Goal: Information Seeking & Learning: Learn about a topic

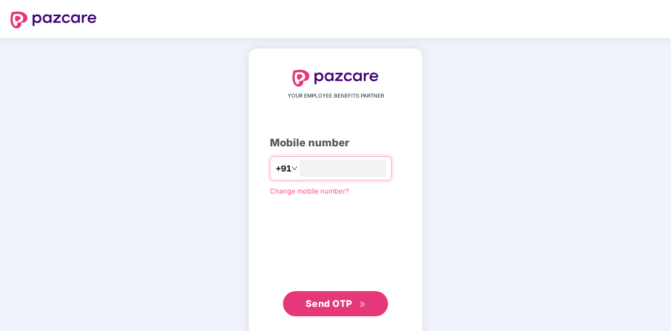
type input "**********"
click at [336, 300] on span "Send OTP" at bounding box center [329, 302] width 47 height 11
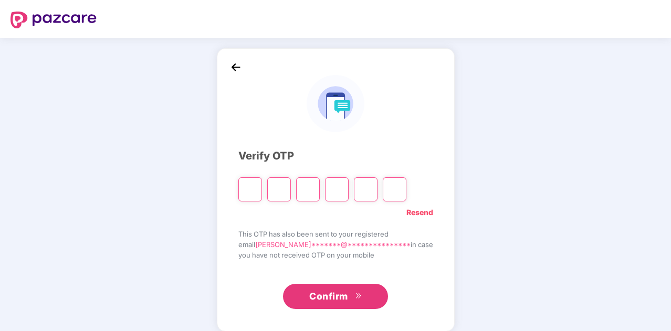
type input "*"
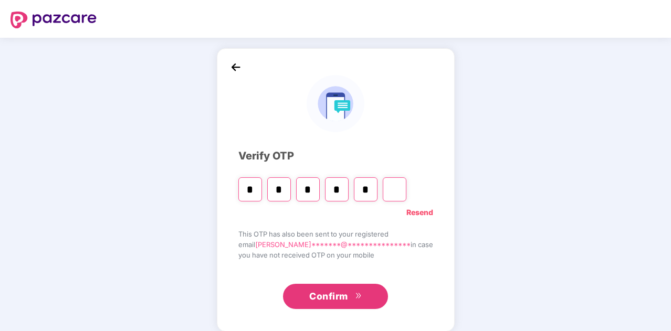
type input "*"
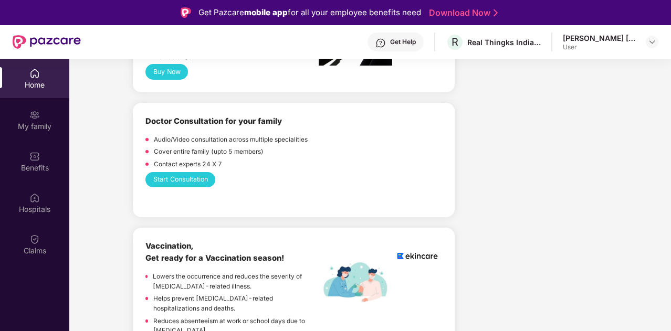
scroll to position [557, 0]
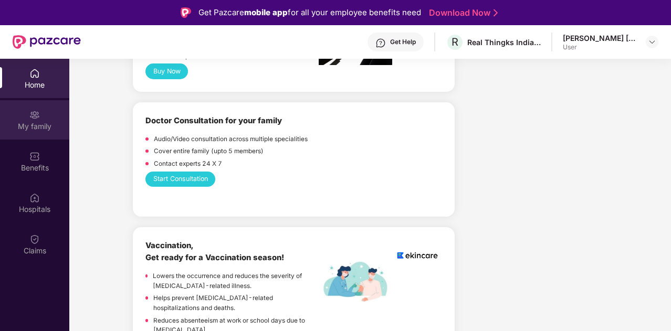
click at [43, 125] on div "My family" at bounding box center [34, 126] width 69 height 11
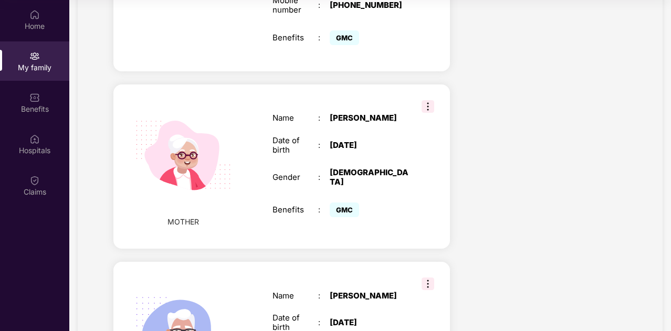
scroll to position [363, 0]
click at [426, 100] on img at bounding box center [428, 106] width 13 height 13
click at [485, 132] on div "Health Cover cover ₹5 Lakhs Policy issued [DATE] Policy Expiry [DATE] Enabled f…" at bounding box center [547, 71] width 176 height 736
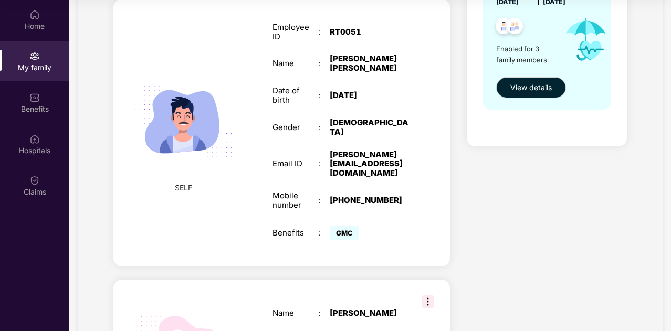
scroll to position [165, 0]
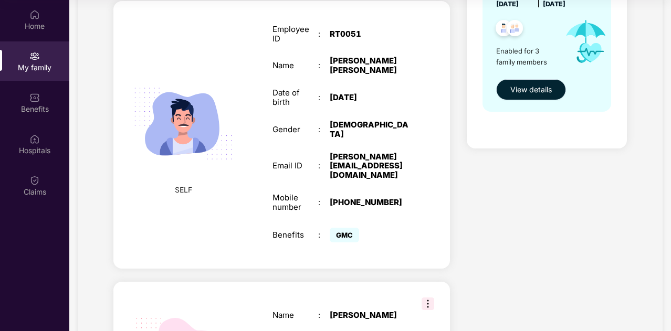
click at [531, 90] on span "View details" at bounding box center [531, 90] width 41 height 12
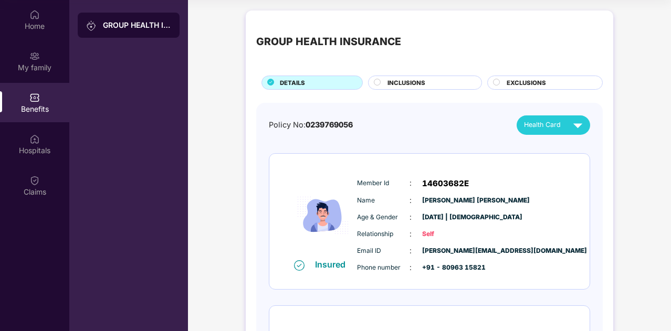
click at [378, 84] on circle at bounding box center [378, 82] width 6 height 6
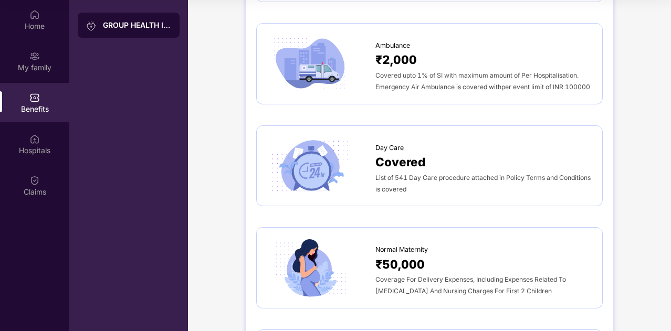
scroll to position [791, 0]
click at [411, 173] on span "List of 541 Day Care procedure attached in Policy Terms and Conditions is cover…" at bounding box center [483, 182] width 215 height 19
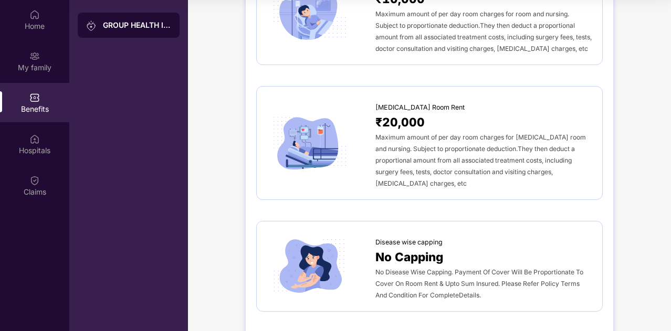
scroll to position [0, 0]
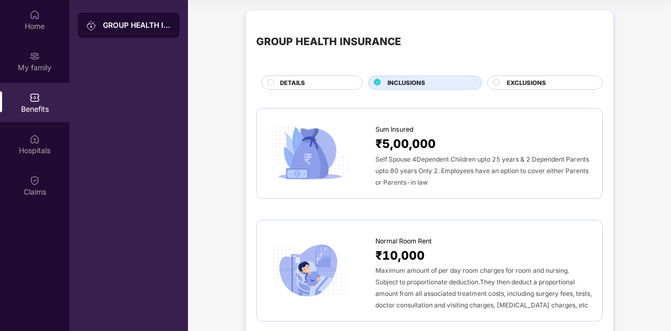
click at [499, 83] on circle at bounding box center [497, 82] width 6 height 6
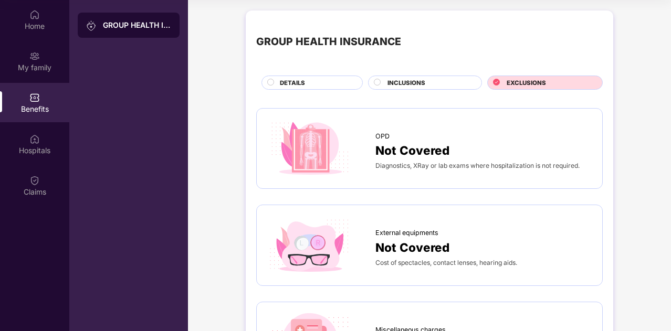
click at [378, 81] on circle at bounding box center [378, 82] width 6 height 6
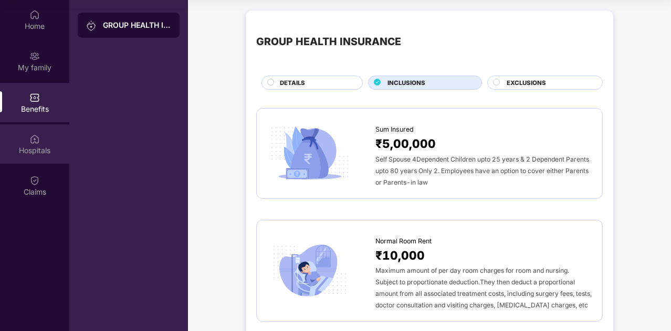
click at [33, 139] on img at bounding box center [34, 139] width 11 height 11
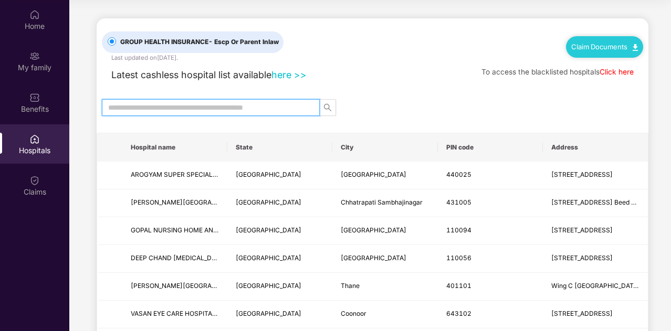
click at [252, 105] on input "text" at bounding box center [206, 108] width 197 height 12
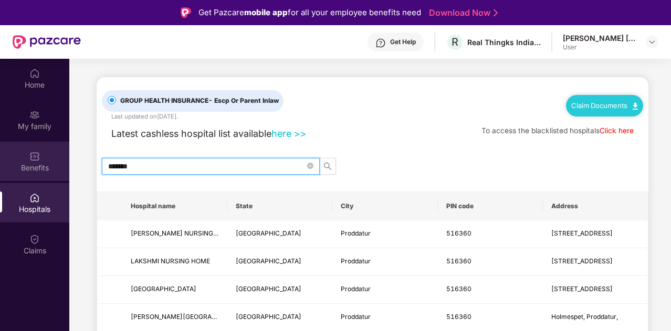
drag, startPoint x: 139, startPoint y: 164, endPoint x: 65, endPoint y: 155, distance: 74.1
click at [65, 155] on div "Home My family Benefits Hospitals Claims GROUP HEALTH INSURANCE - Escp Or Paren…" at bounding box center [335, 224] width 671 height 331
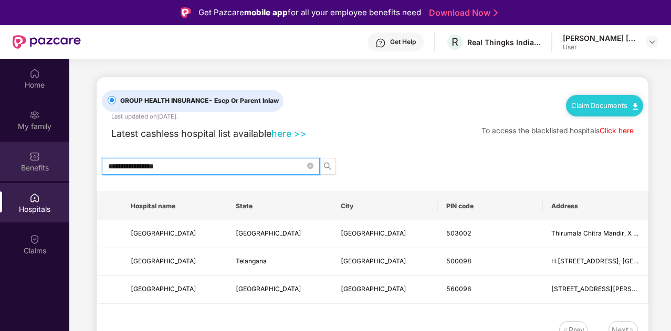
type input "**********"
click at [39, 154] on img at bounding box center [34, 156] width 11 height 11
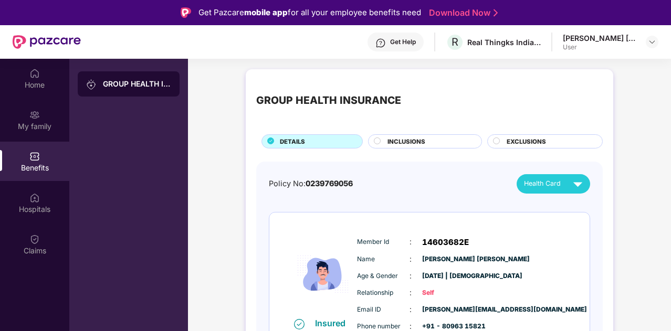
click at [377, 145] on div at bounding box center [378, 143] width 8 height 10
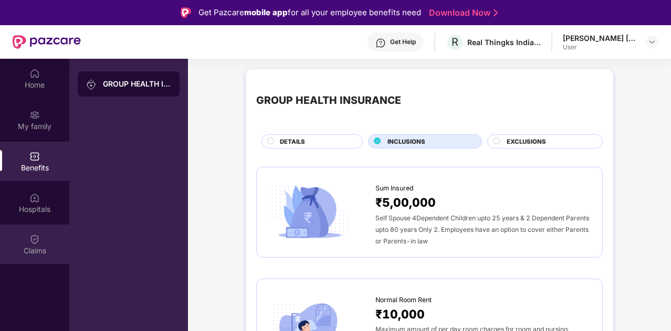
click at [34, 246] on div "Claims" at bounding box center [34, 251] width 69 height 11
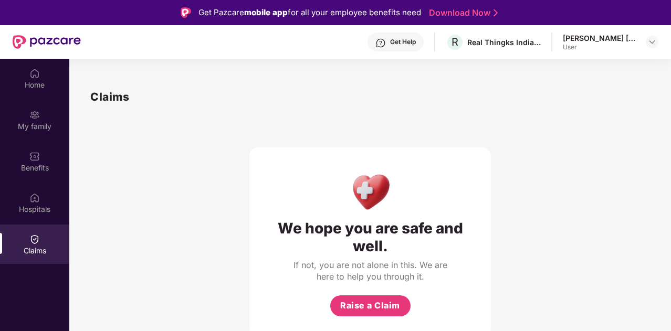
scroll to position [2, 0]
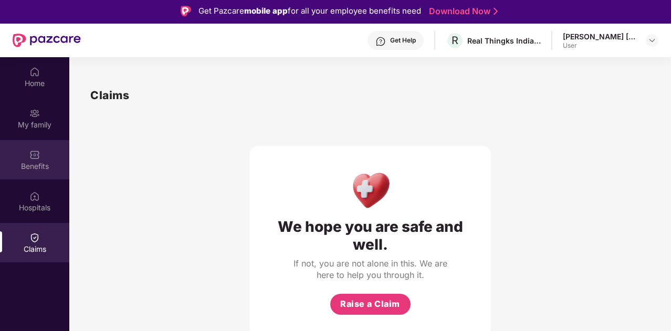
click at [36, 170] on div "Benefits" at bounding box center [34, 166] width 69 height 11
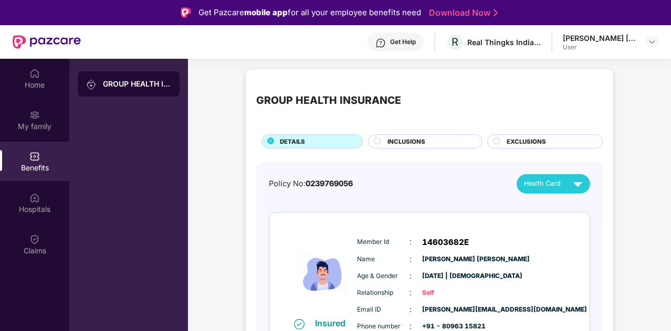
scroll to position [3, 0]
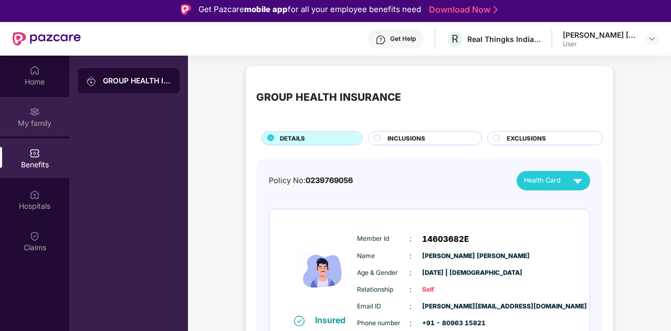
click at [43, 110] on div "My family" at bounding box center [34, 116] width 69 height 39
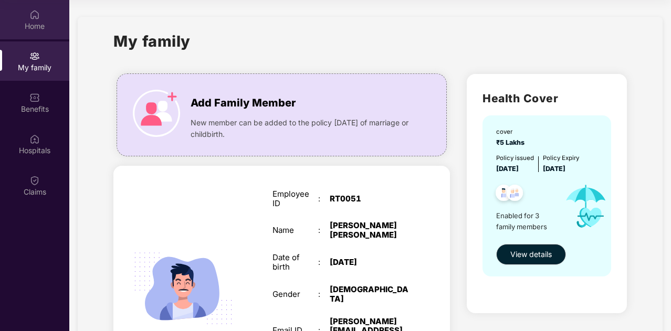
click at [35, 19] on img at bounding box center [34, 14] width 11 height 11
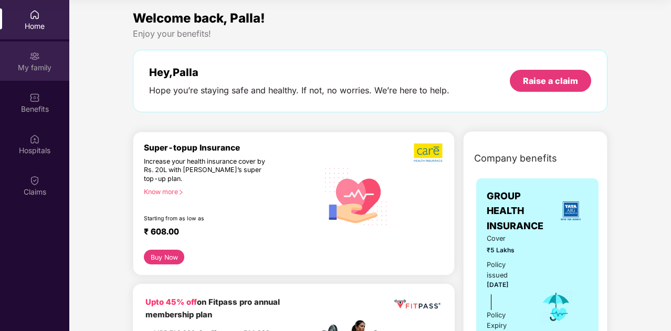
click at [37, 56] on img at bounding box center [34, 56] width 11 height 11
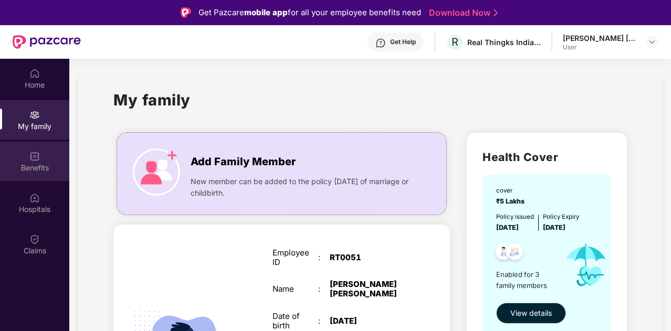
click at [39, 147] on div "Benefits" at bounding box center [34, 161] width 69 height 39
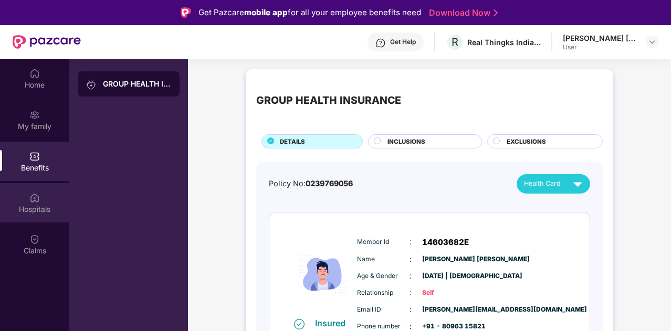
click at [38, 192] on div at bounding box center [34, 197] width 11 height 11
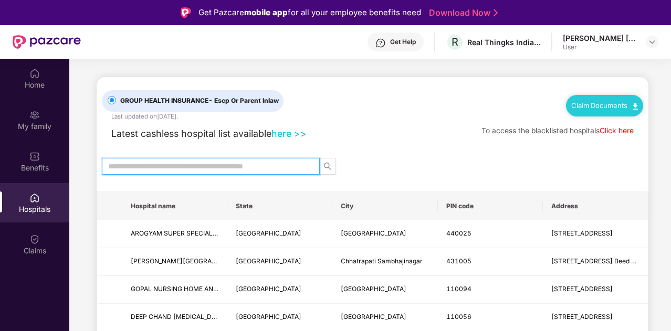
click at [167, 168] on input "text" at bounding box center [206, 167] width 197 height 12
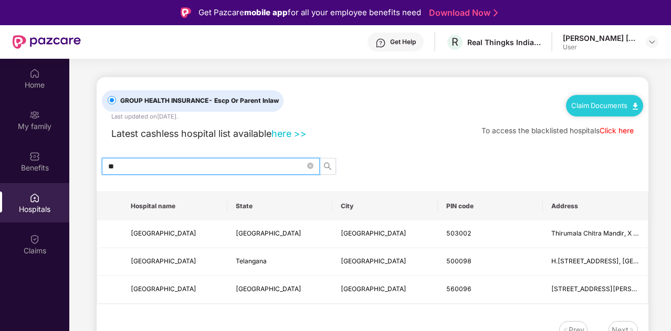
type input "*"
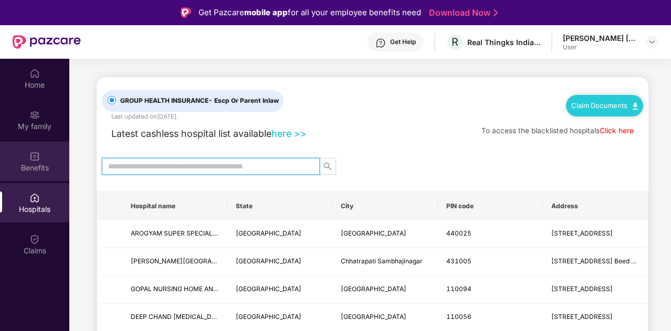
click at [32, 173] on div "Benefits" at bounding box center [34, 168] width 69 height 11
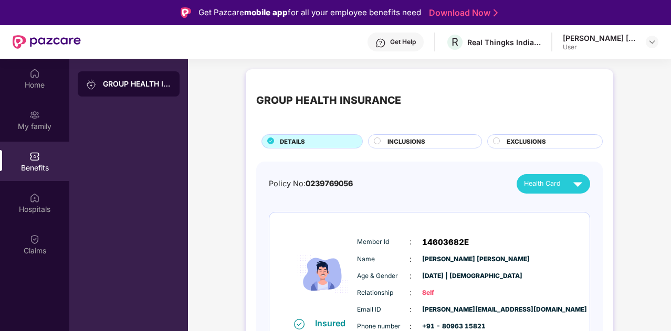
click at [376, 138] on circle at bounding box center [378, 141] width 6 height 6
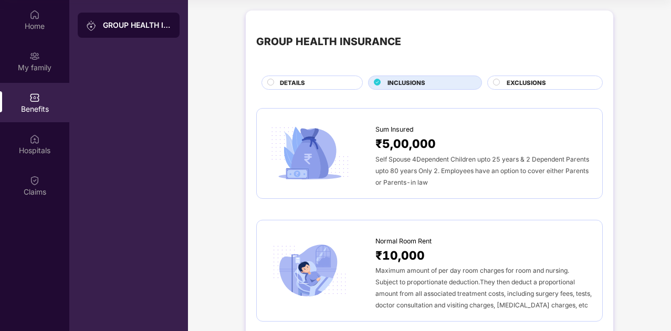
click at [494, 83] on circle at bounding box center [497, 82] width 6 height 6
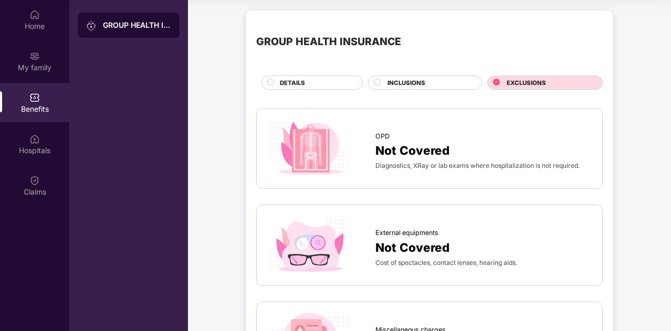
click at [378, 83] on circle at bounding box center [378, 82] width 6 height 6
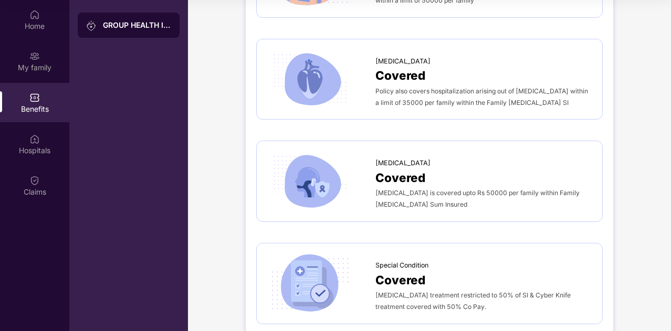
scroll to position [1696, 0]
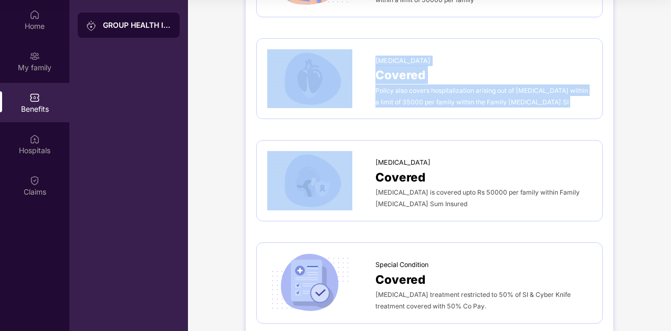
drag, startPoint x: 372, startPoint y: 226, endPoint x: 280, endPoint y: 99, distance: 156.9
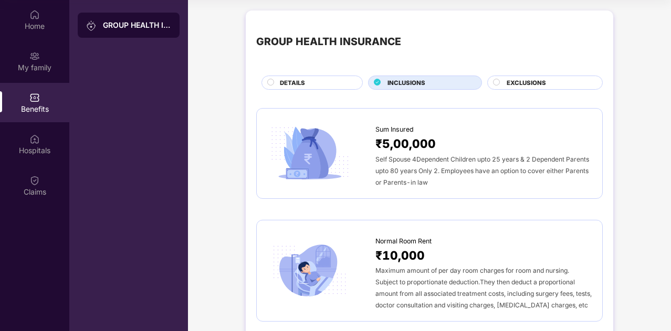
scroll to position [0, 0]
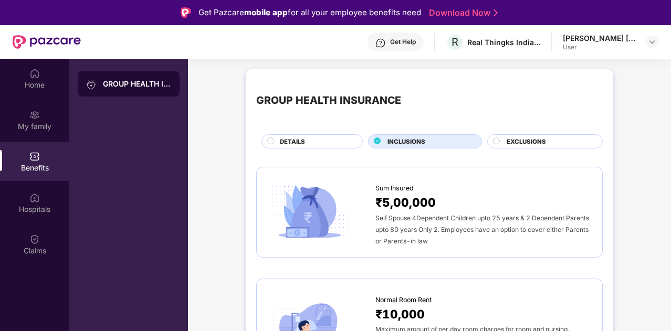
click at [124, 80] on div "GROUP HEALTH INSURANCE" at bounding box center [137, 84] width 68 height 11
click at [133, 82] on div "GROUP HEALTH INSURANCE" at bounding box center [137, 84] width 68 height 11
click at [49, 78] on div "Home" at bounding box center [34, 78] width 69 height 39
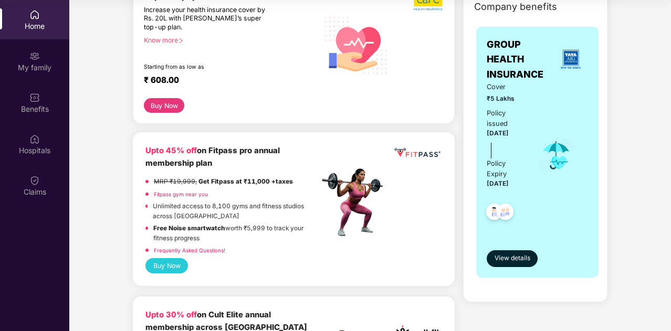
scroll to position [152, 0]
click at [506, 263] on span "View details" at bounding box center [513, 258] width 36 height 10
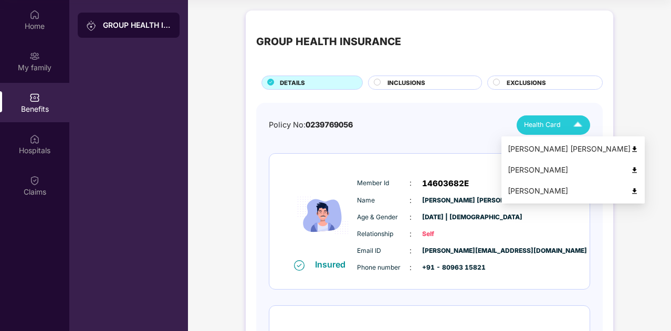
click at [574, 126] on img at bounding box center [578, 125] width 18 height 18
click at [631, 192] on img at bounding box center [635, 192] width 8 height 8
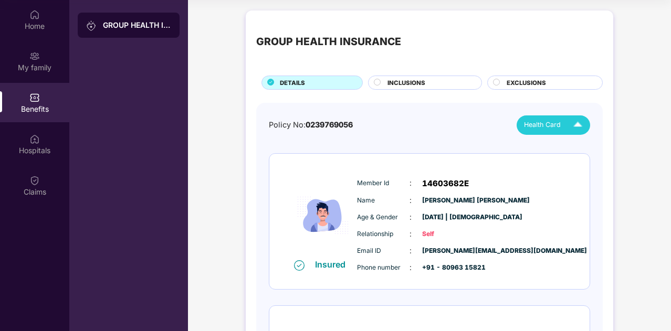
scroll to position [80, 0]
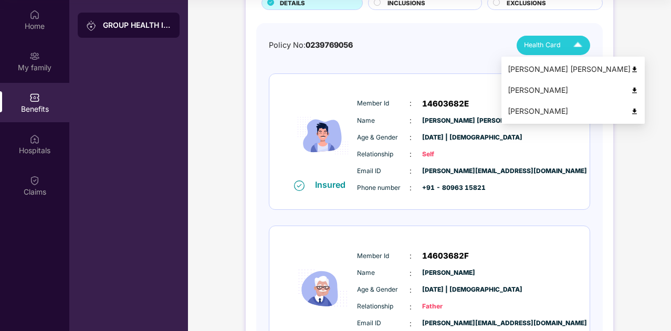
click at [631, 67] on img at bounding box center [635, 70] width 8 height 8
click at [631, 90] on img at bounding box center [635, 91] width 8 height 8
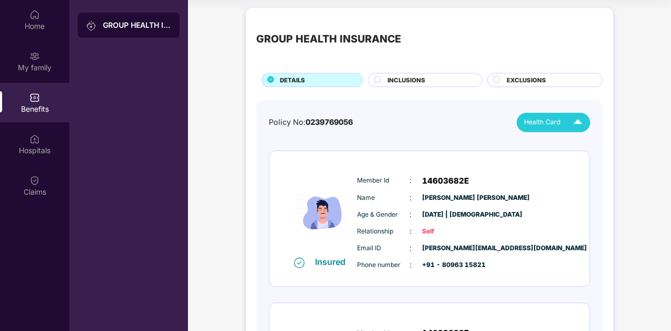
scroll to position [0, 0]
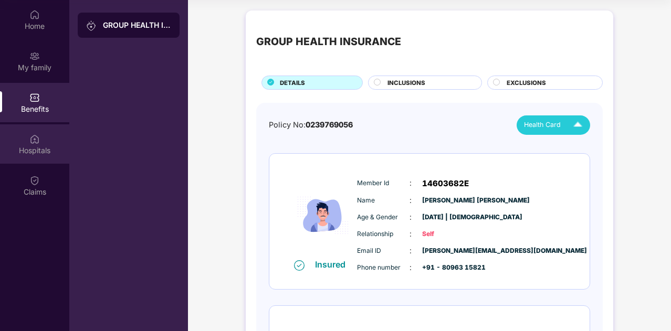
click at [38, 150] on div "Hospitals" at bounding box center [34, 150] width 69 height 11
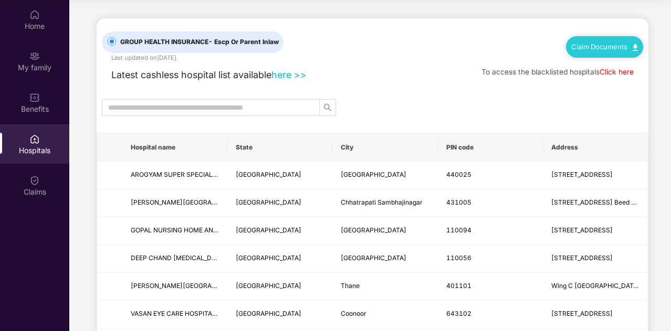
click at [631, 45] on link "Claim Documents" at bounding box center [604, 47] width 67 height 8
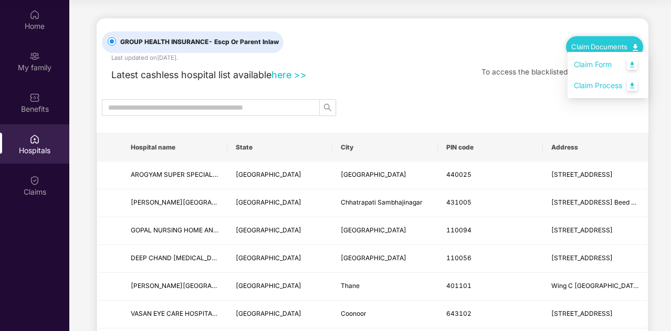
click at [634, 66] on link "Claim Form" at bounding box center [608, 65] width 68 height 23
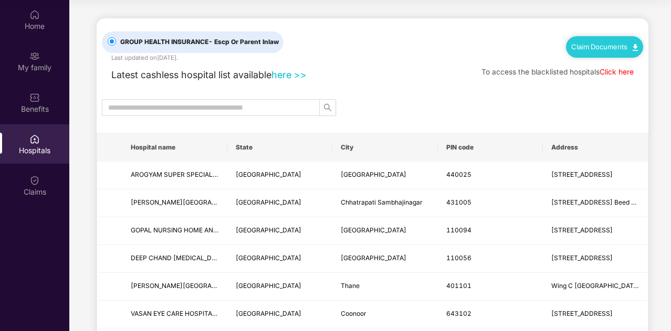
click at [626, 45] on link "Claim Documents" at bounding box center [604, 47] width 67 height 8
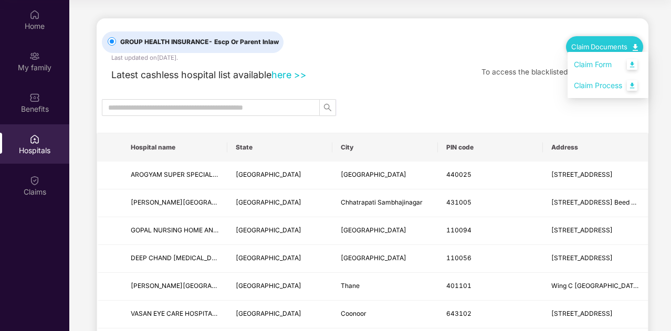
click at [634, 87] on link "Claim Process" at bounding box center [608, 86] width 68 height 23
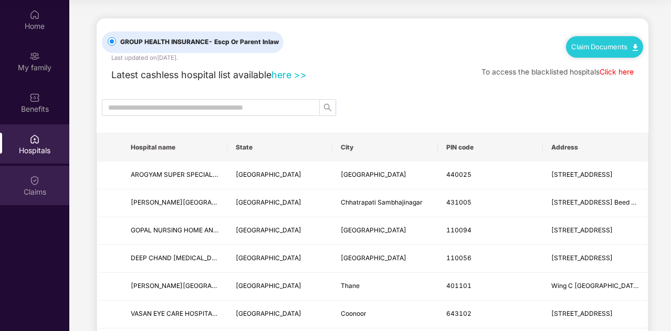
click at [29, 185] on div "Claims" at bounding box center [34, 185] width 69 height 39
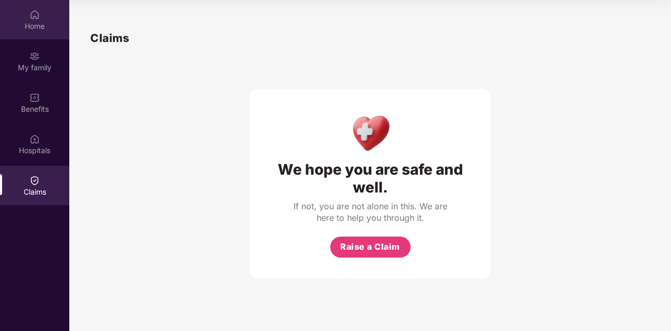
click at [41, 22] on div "Home" at bounding box center [34, 26] width 69 height 11
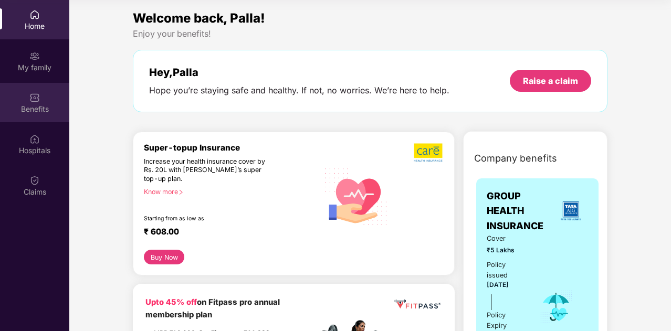
click at [17, 92] on div "Benefits" at bounding box center [34, 102] width 69 height 39
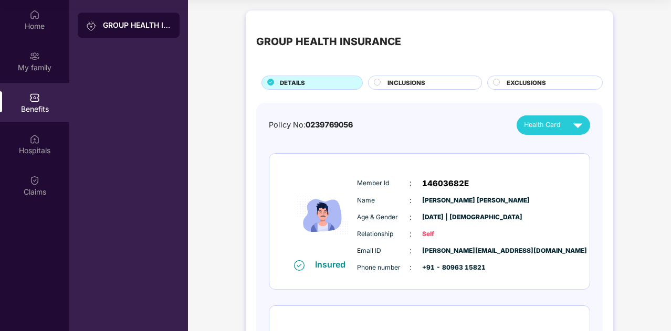
click at [377, 84] on circle at bounding box center [378, 82] width 6 height 6
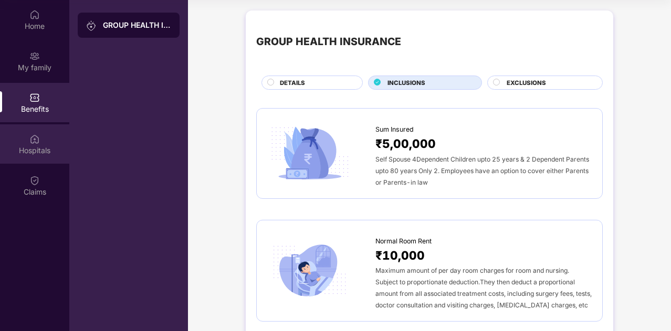
click at [38, 140] on img at bounding box center [34, 139] width 11 height 11
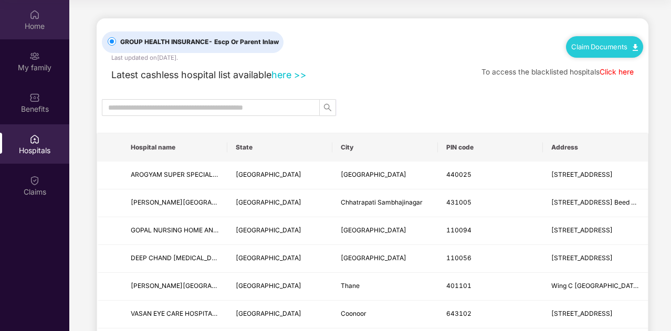
click at [38, 30] on div "Home" at bounding box center [34, 26] width 69 height 11
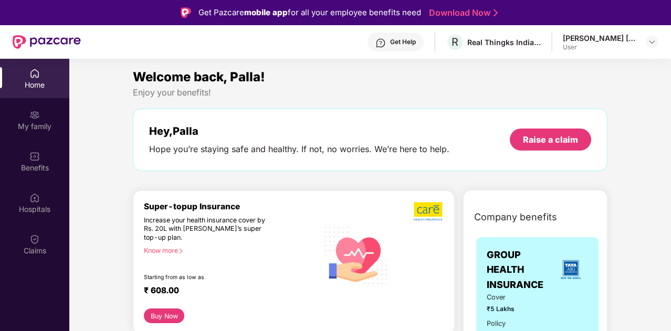
click at [409, 41] on div "Get Help" at bounding box center [403, 42] width 26 height 8
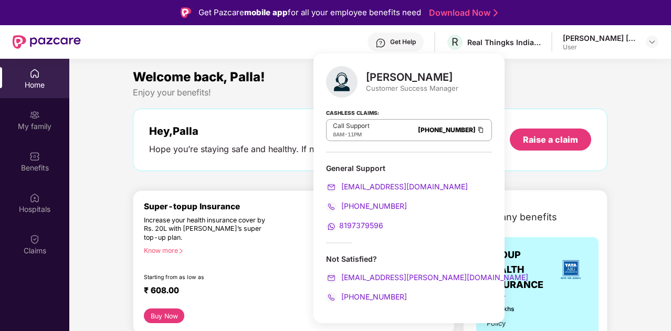
click at [376, 223] on span "8197379596" at bounding box center [361, 225] width 44 height 9
click at [482, 128] on img at bounding box center [481, 130] width 8 height 9
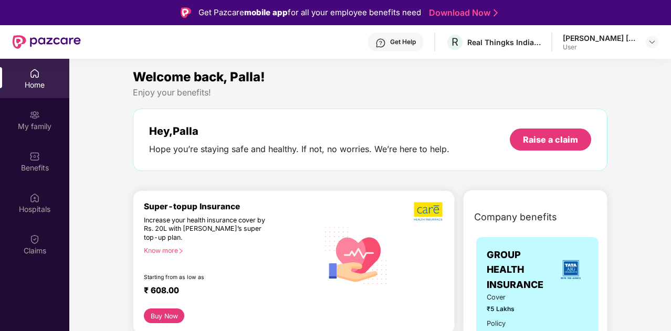
click at [532, 74] on div "Welcome back, Palla!" at bounding box center [370, 77] width 475 height 20
click at [650, 40] on img at bounding box center [652, 42] width 8 height 8
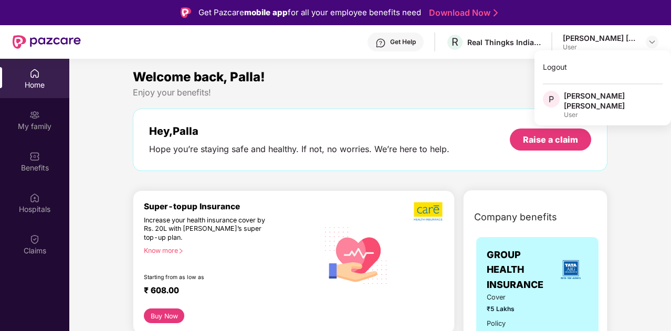
click at [424, 80] on div "Welcome back, Palla!" at bounding box center [370, 77] width 475 height 20
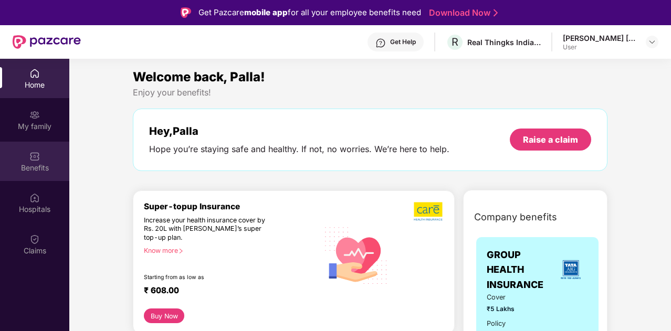
click at [43, 175] on div "Benefits" at bounding box center [34, 161] width 69 height 39
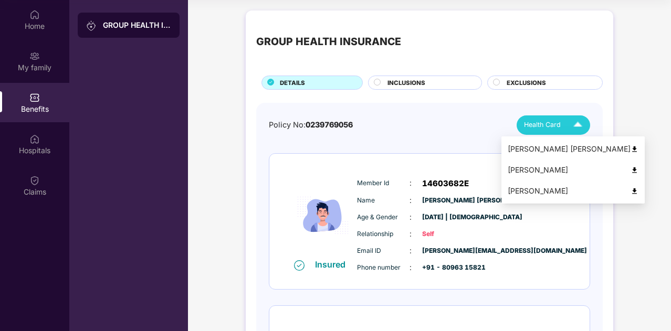
click at [532, 121] on span "Health Card" at bounding box center [542, 125] width 37 height 11
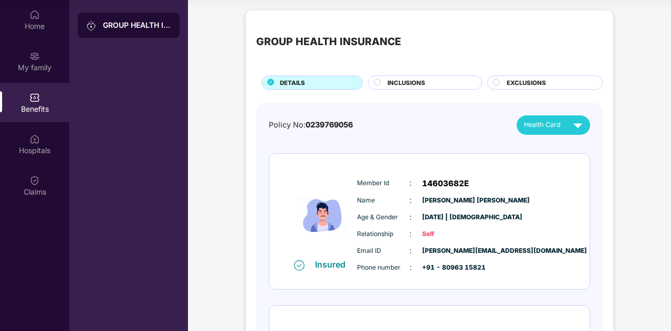
click at [378, 86] on icon at bounding box center [377, 82] width 7 height 7
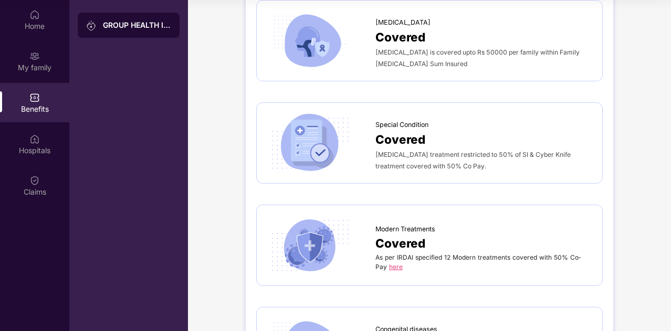
scroll to position [1837, 0]
click at [397, 266] on link "here" at bounding box center [396, 267] width 14 height 8
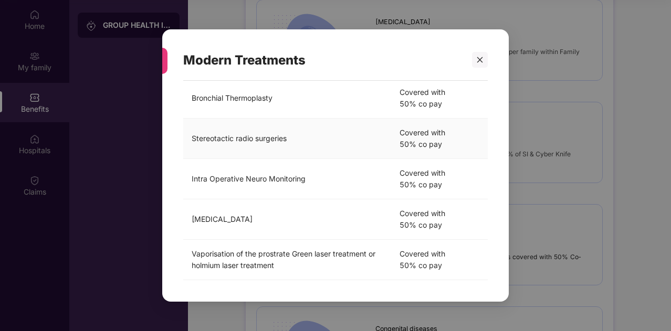
scroll to position [349, 0]
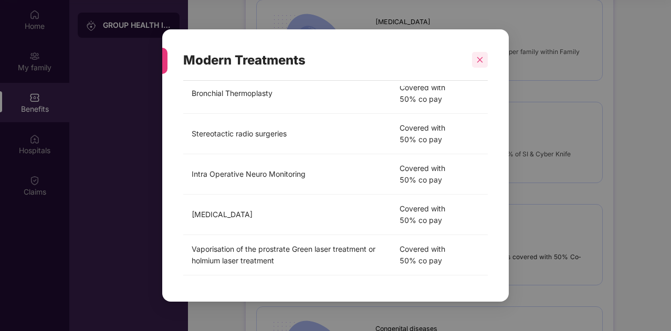
click at [481, 56] on icon "close" at bounding box center [479, 59] width 7 height 7
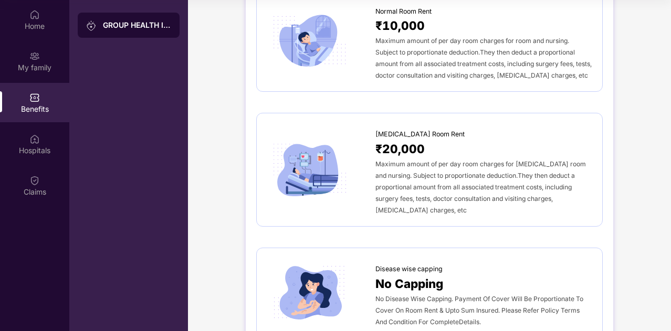
scroll to position [0, 0]
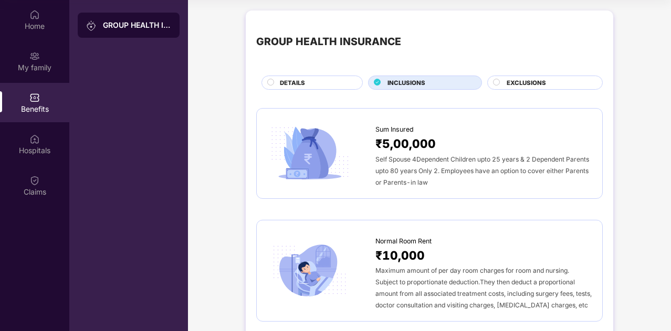
click at [559, 227] on div "Normal Room Rent ₹10,000 Maximum amount of per day room charges for room and nu…" at bounding box center [429, 271] width 347 height 102
click at [45, 36] on div "Home" at bounding box center [34, 19] width 69 height 39
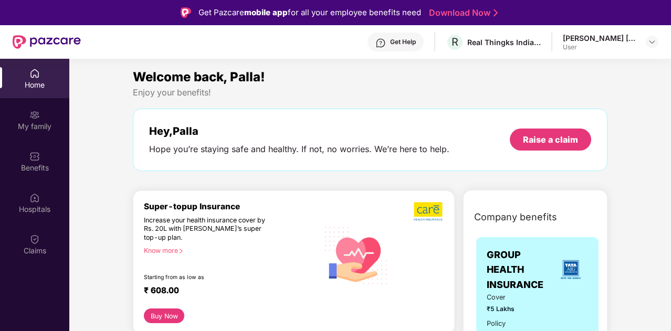
click at [386, 41] on img at bounding box center [381, 43] width 11 height 11
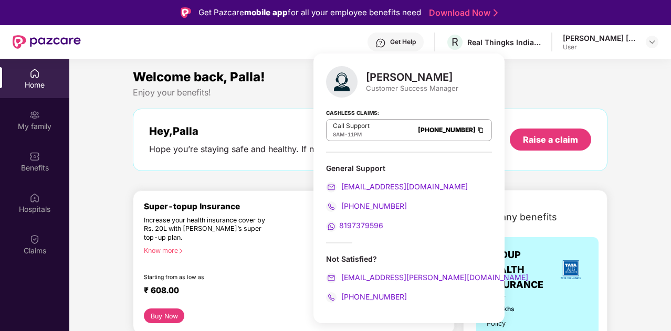
scroll to position [36, 0]
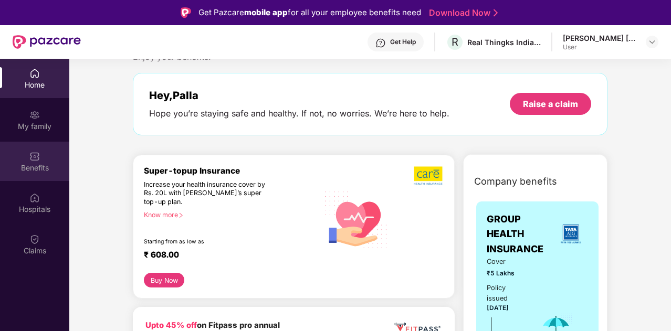
click at [32, 155] on img at bounding box center [34, 156] width 11 height 11
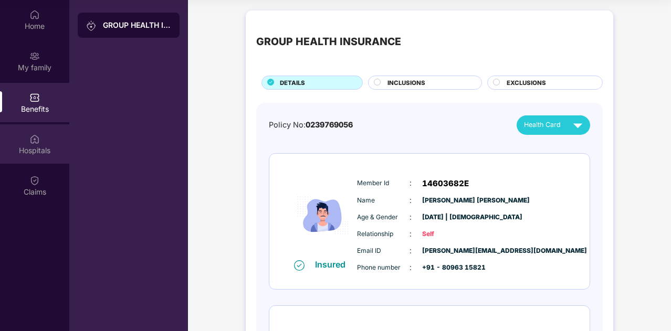
click at [66, 144] on div "Hospitals" at bounding box center [34, 143] width 69 height 39
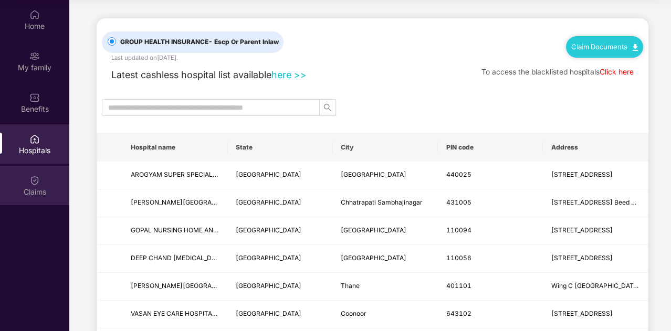
click at [47, 201] on div "Claims" at bounding box center [34, 185] width 69 height 39
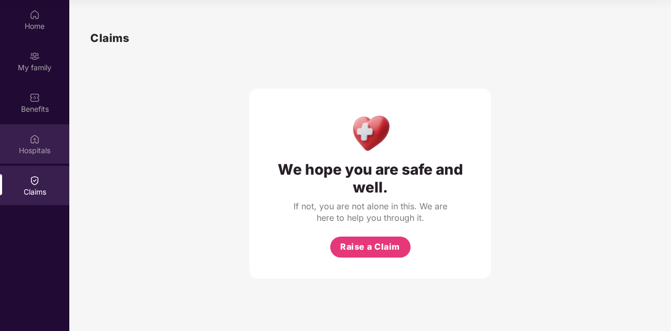
click at [23, 130] on div "Hospitals" at bounding box center [34, 143] width 69 height 39
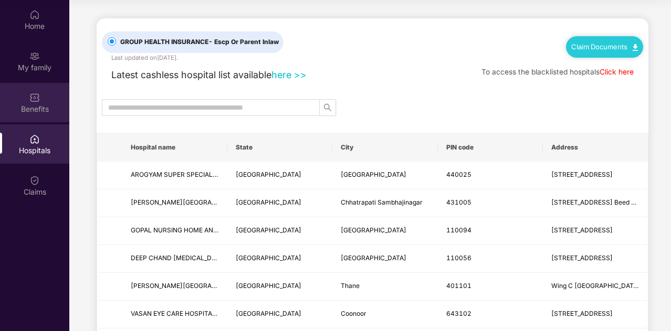
click at [48, 100] on div "Benefits" at bounding box center [34, 102] width 69 height 39
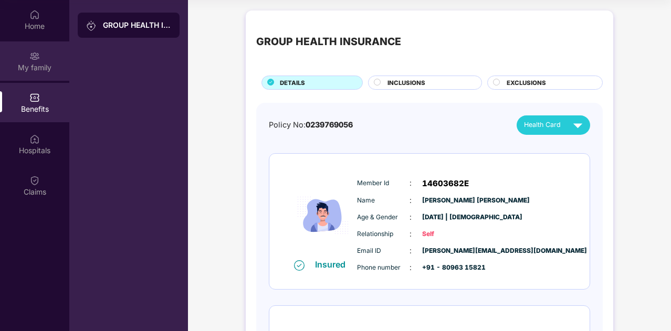
click at [47, 63] on div "My family" at bounding box center [34, 68] width 69 height 11
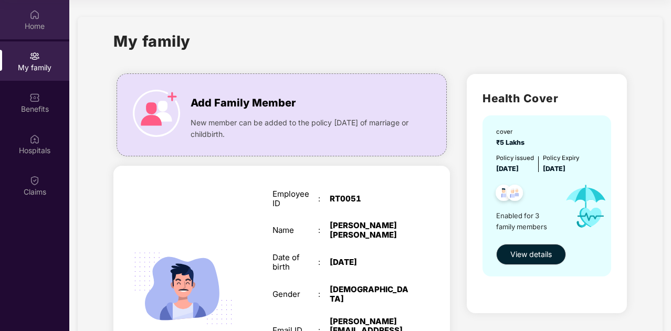
click at [53, 31] on div "Home" at bounding box center [34, 26] width 69 height 11
